Goal: Task Accomplishment & Management: Use online tool/utility

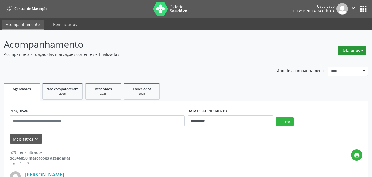
click at [361, 50] on button "Relatórios" at bounding box center [353, 50] width 28 height 9
click at [326, 63] on link "Agendamentos" at bounding box center [336, 62] width 59 height 8
select select "*"
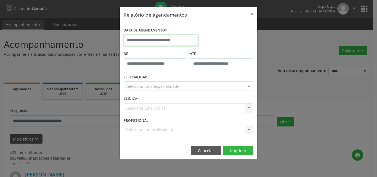
click at [149, 38] on input "text" at bounding box center [160, 40] width 74 height 11
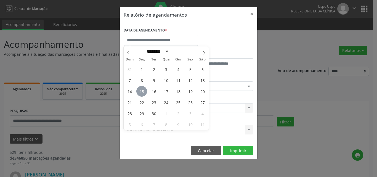
click at [139, 92] on span "15" at bounding box center [141, 91] width 11 height 11
type input "**********"
click at [139, 92] on span "15" at bounding box center [141, 91] width 11 height 11
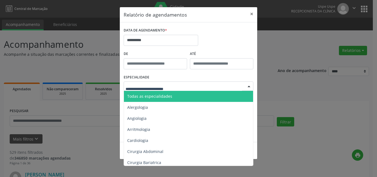
click at [145, 98] on span "Todas as especialidades" at bounding box center [149, 95] width 45 height 5
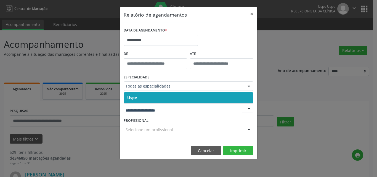
click at [146, 99] on span "Uspe" at bounding box center [188, 97] width 129 height 11
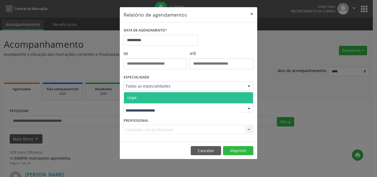
click at [144, 97] on span "Uspe" at bounding box center [188, 97] width 129 height 11
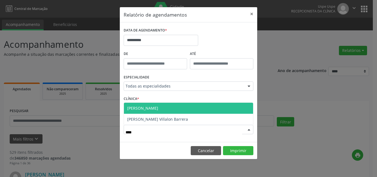
type input "*****"
click at [154, 107] on span "[PERSON_NAME]" at bounding box center [142, 107] width 31 height 5
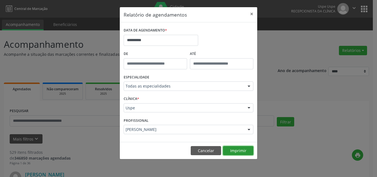
click at [232, 149] on button "Imprimir" at bounding box center [238, 150] width 30 height 9
